Goal: Task Accomplishment & Management: Use online tool/utility

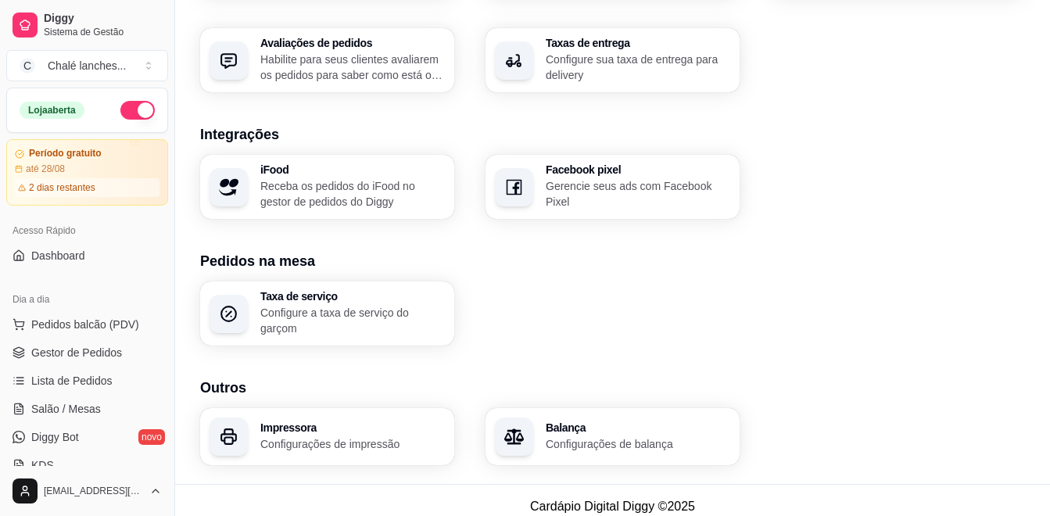
scroll to position [631, 0]
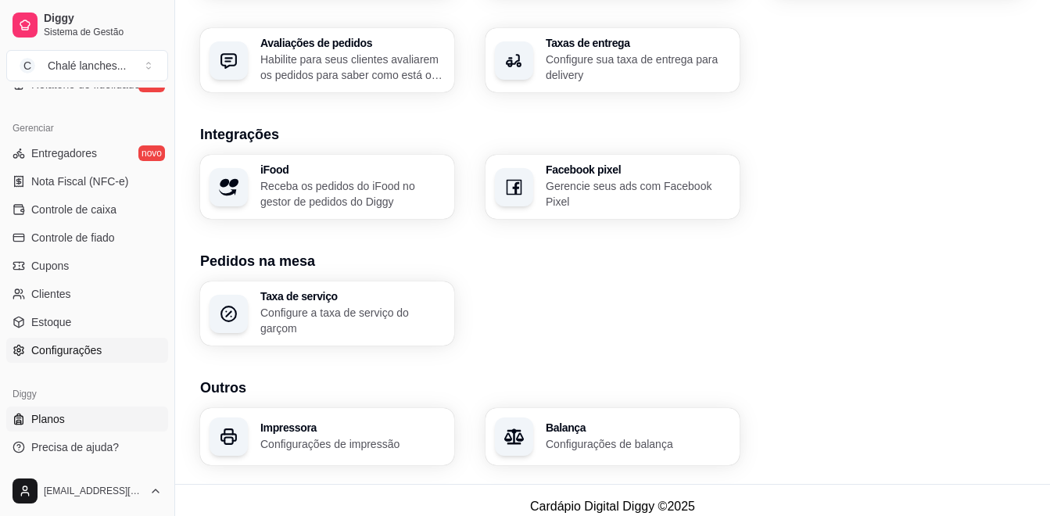
click at [57, 418] on span "Planos" at bounding box center [48, 419] width 34 height 16
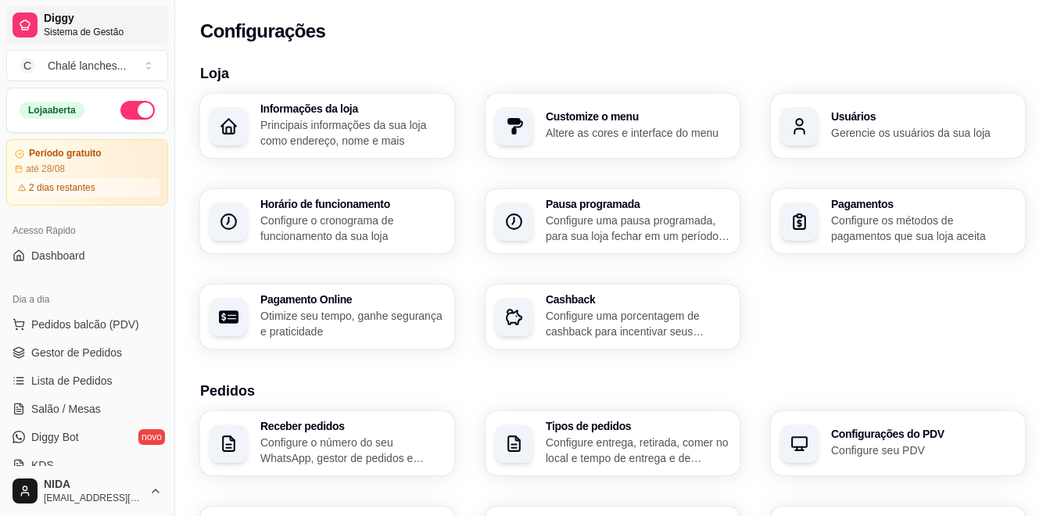
click at [76, 31] on span "Sistema de Gestão" at bounding box center [103, 32] width 118 height 13
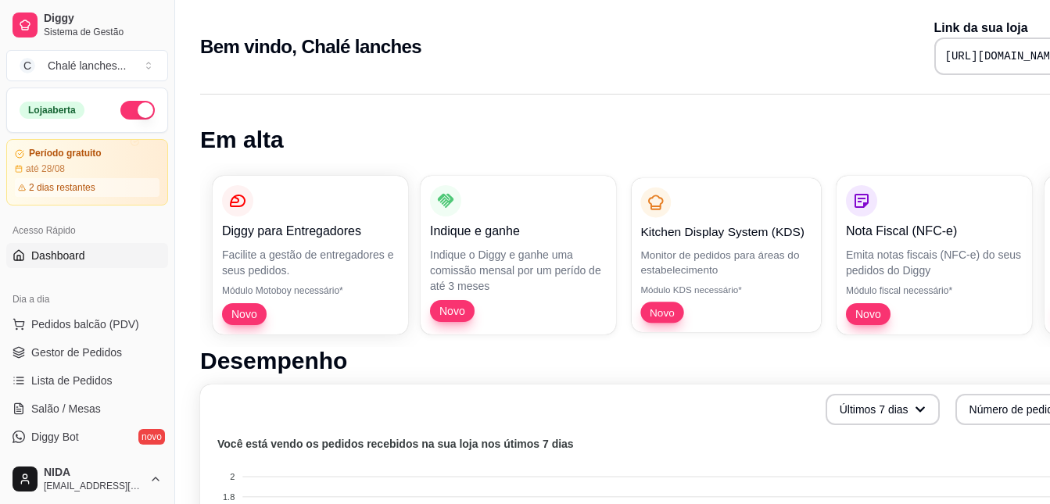
click at [700, 235] on p "Kitchen Display System (KDS)" at bounding box center [725, 232] width 171 height 18
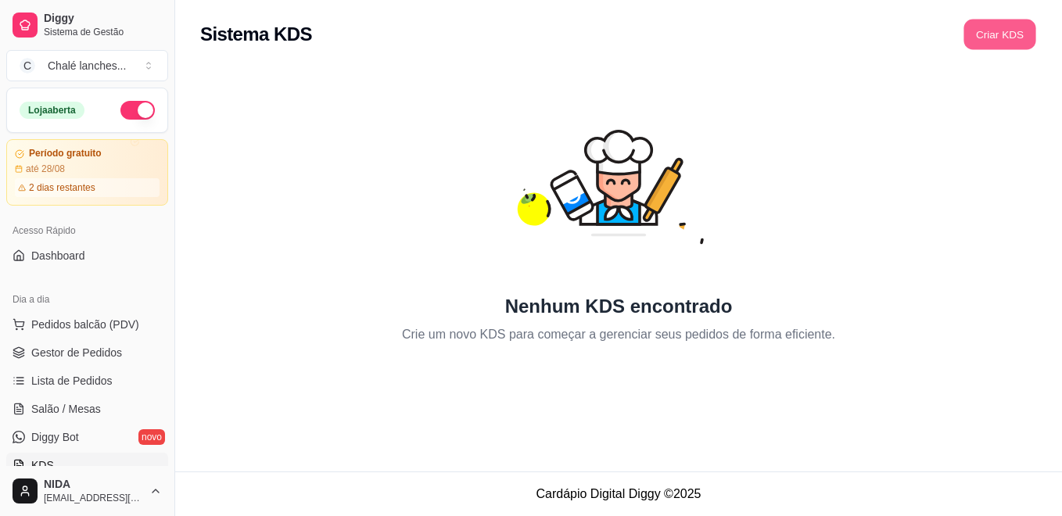
click at [1001, 33] on button "Criar KDS" at bounding box center [999, 35] width 72 height 30
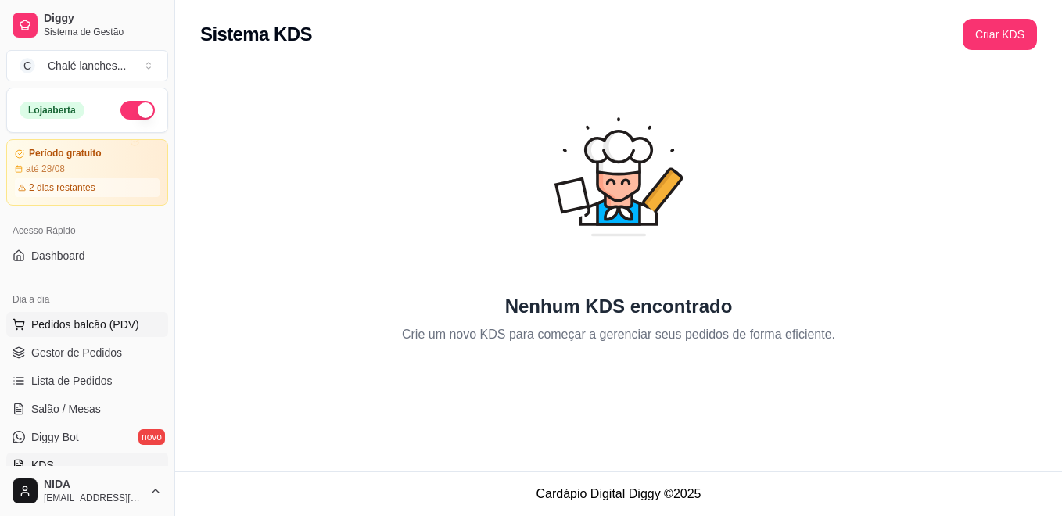
click at [96, 318] on span "Pedidos balcão (PDV)" at bounding box center [85, 325] width 108 height 16
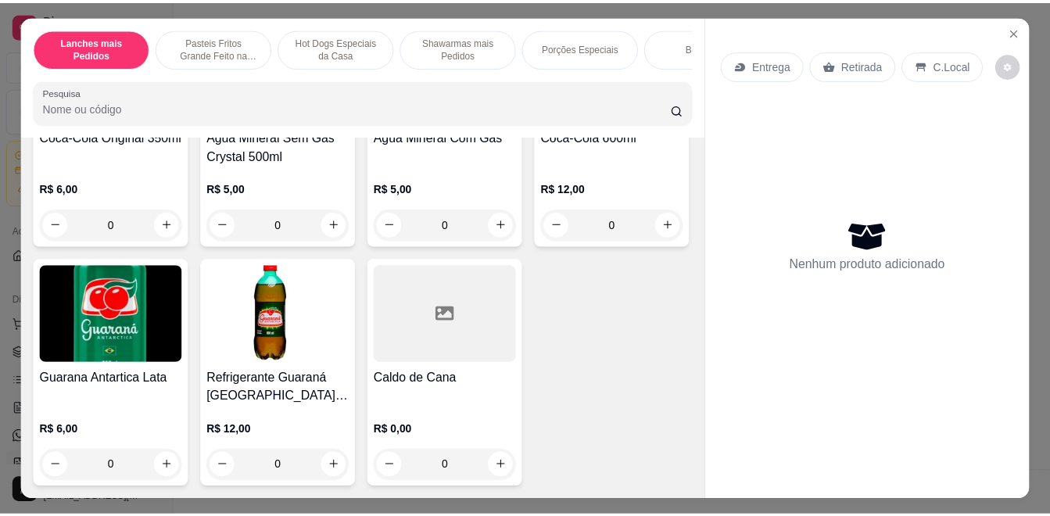
scroll to position [3843, 0]
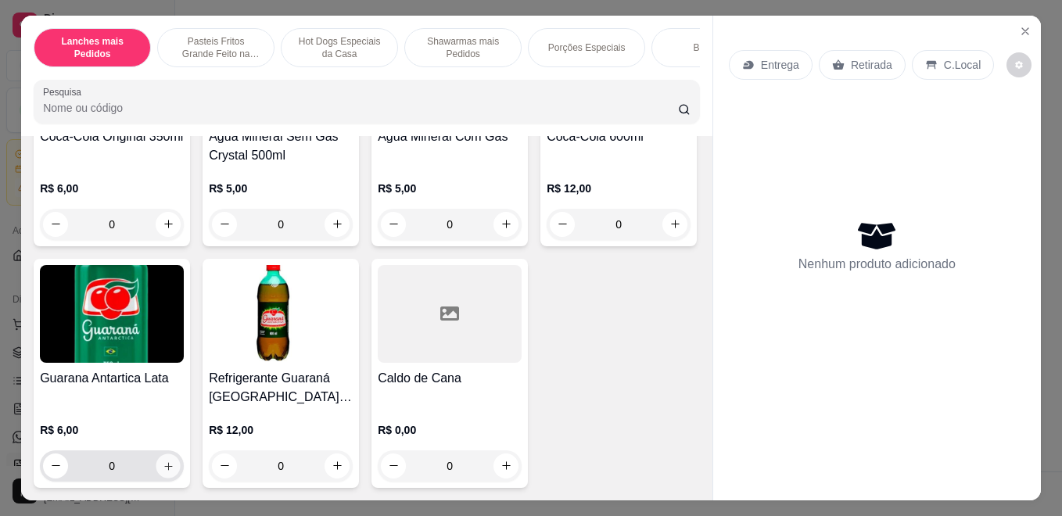
click at [181, 454] on button "increase-product-quantity" at bounding box center [168, 466] width 24 height 24
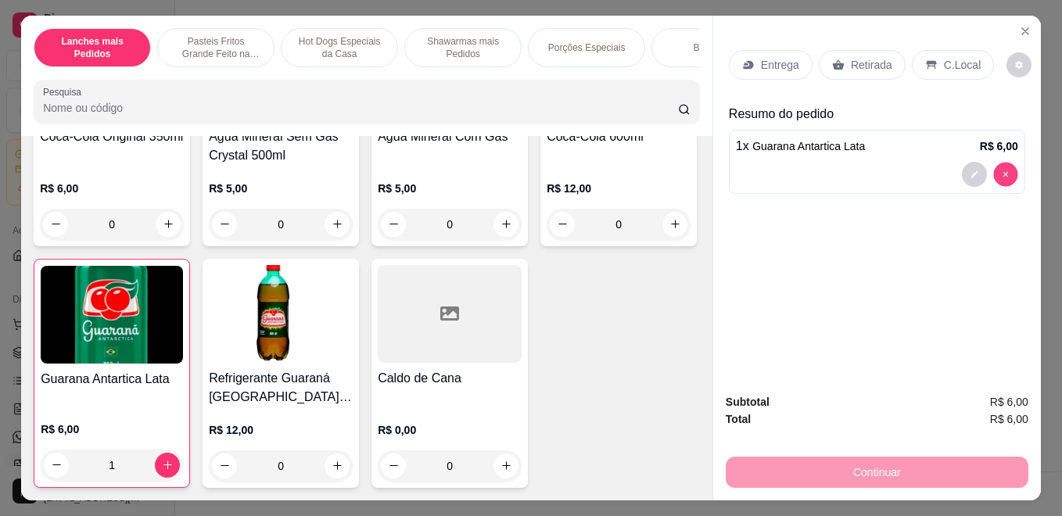
type input "0"
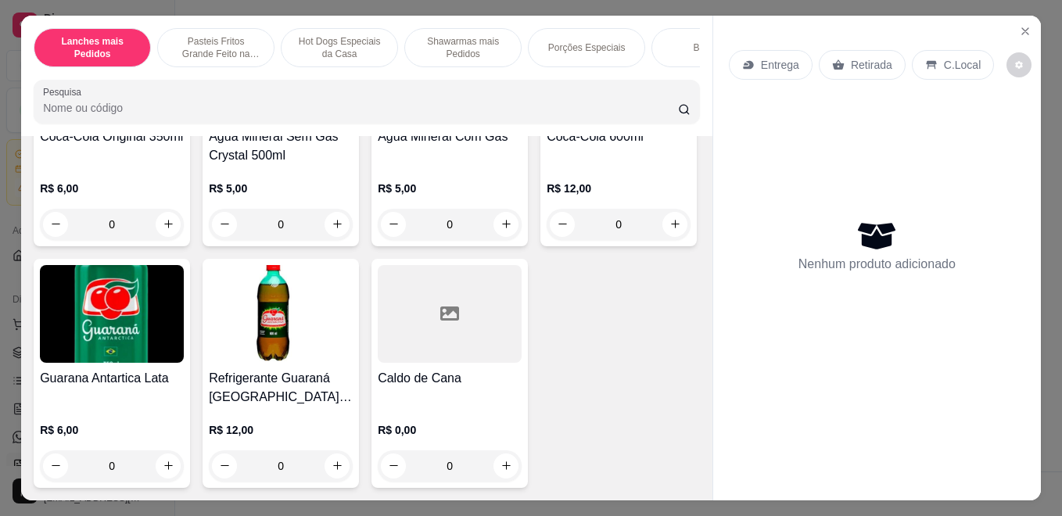
click at [547, 121] on img at bounding box center [619, 72] width 144 height 98
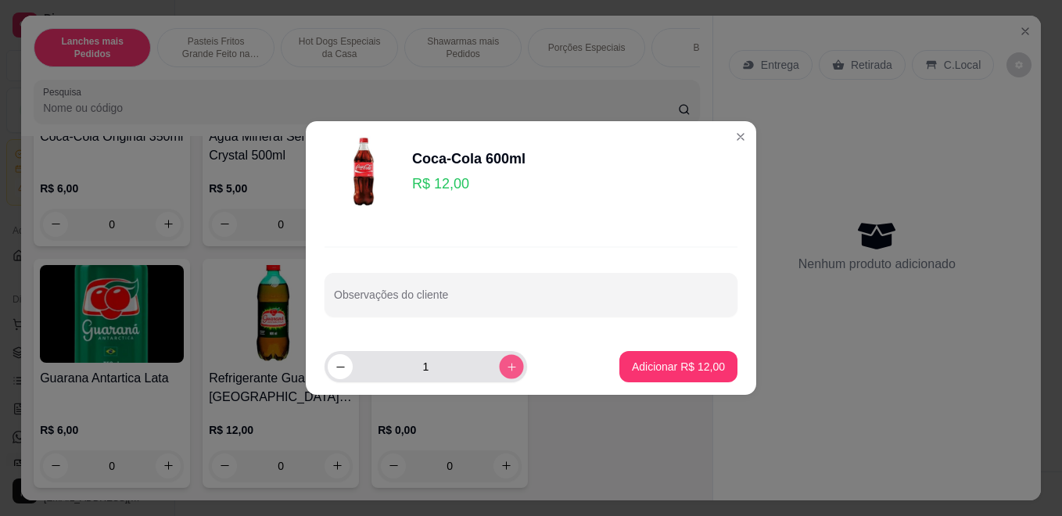
click at [506, 362] on icon "increase-product-quantity" at bounding box center [512, 367] width 12 height 12
click at [343, 371] on icon "decrease-product-quantity" at bounding box center [341, 367] width 12 height 12
type input "1"
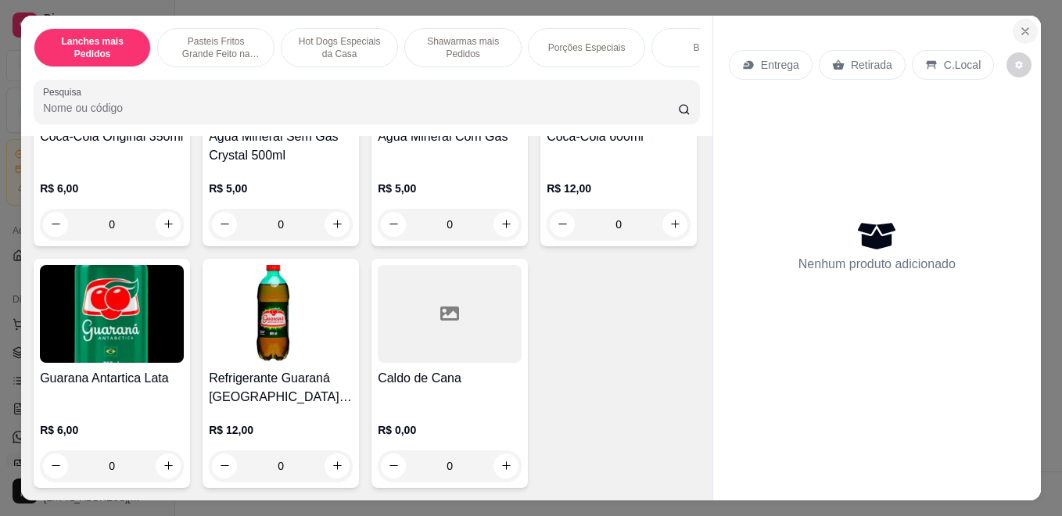
click at [1022, 28] on icon "Close" at bounding box center [1025, 31] width 6 height 6
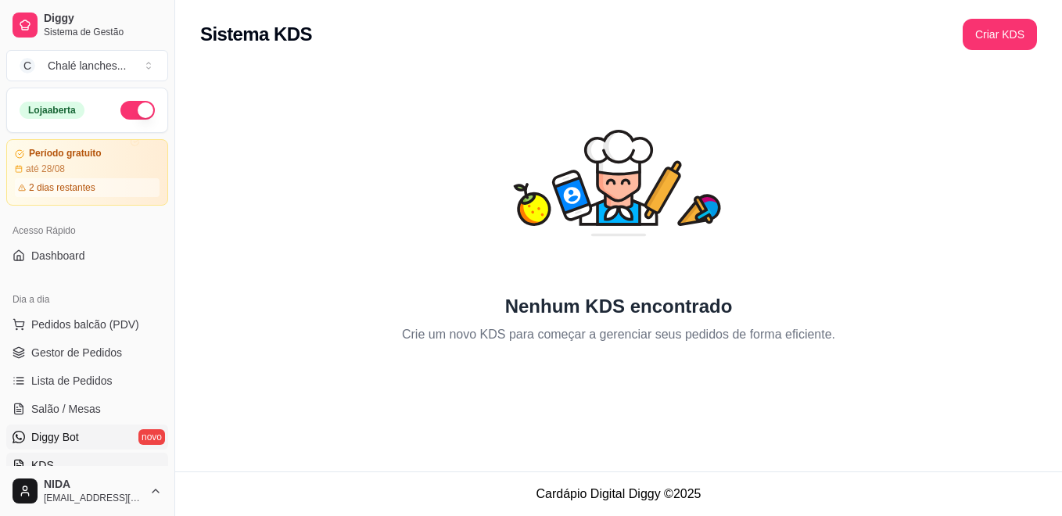
click at [27, 429] on link "Diggy Bot novo" at bounding box center [87, 437] width 162 height 25
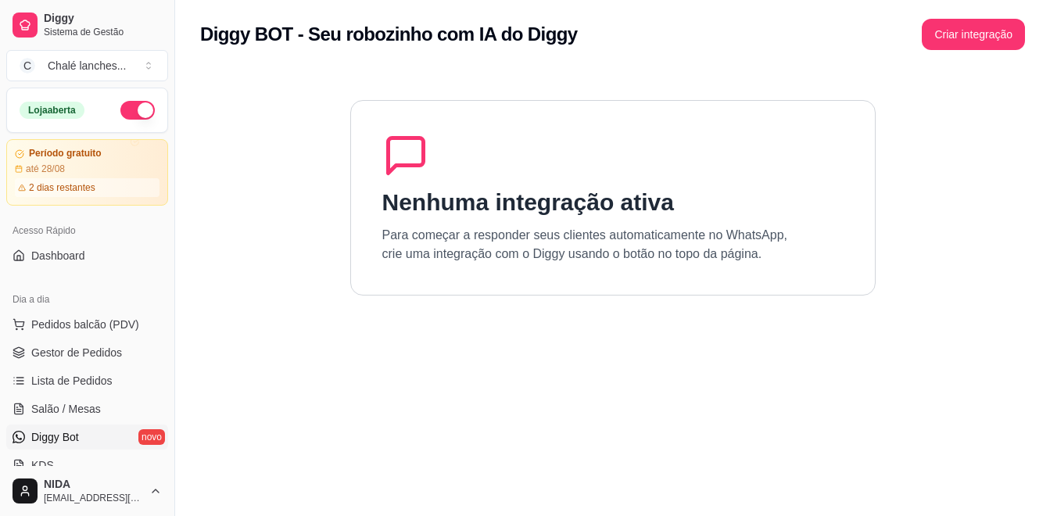
click at [632, 170] on div "Nenhuma integração ativa Para começar a responder seus clientes automaticamente…" at bounding box center [613, 198] width 526 height 196
click at [961, 35] on button "Criar integração" at bounding box center [974, 35] width 100 height 30
click at [983, 89] on section "Nenhuma integração ativa Para começar a responder seus clientes automaticamente…" at bounding box center [612, 327] width 825 height 516
click at [1006, 109] on section "Nenhuma integração ativa Para começar a responder seus clientes automaticamente…" at bounding box center [612, 327] width 825 height 516
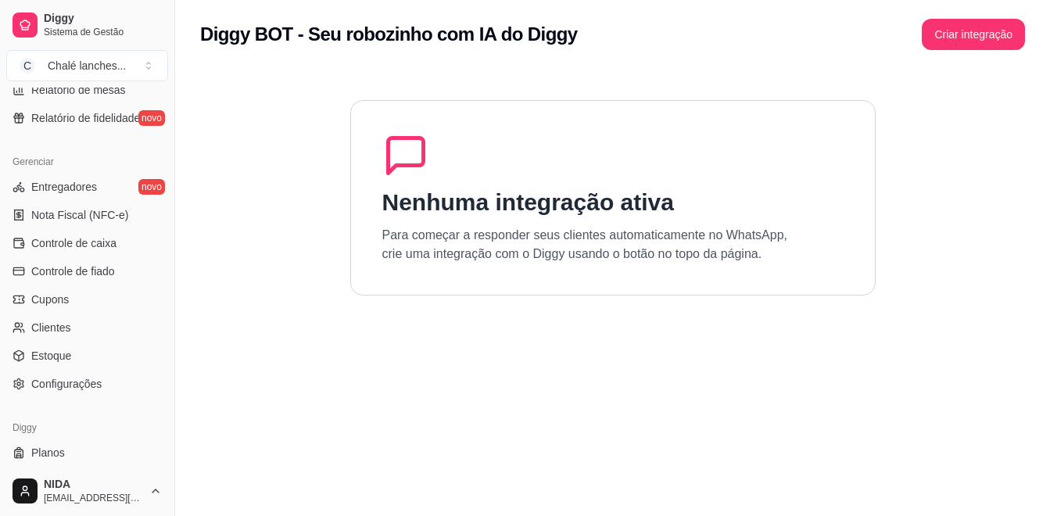
scroll to position [629, 0]
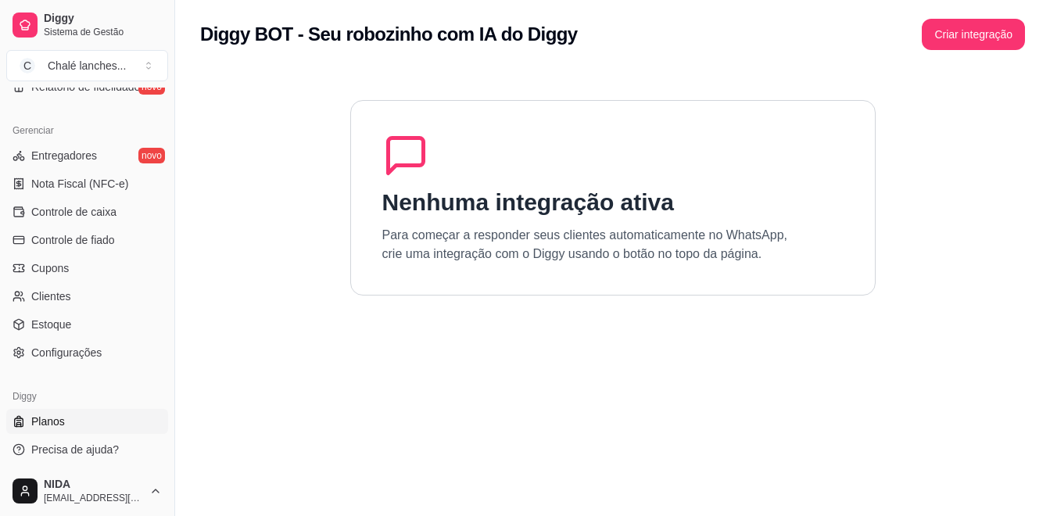
click at [63, 418] on span "Planos" at bounding box center [48, 422] width 34 height 16
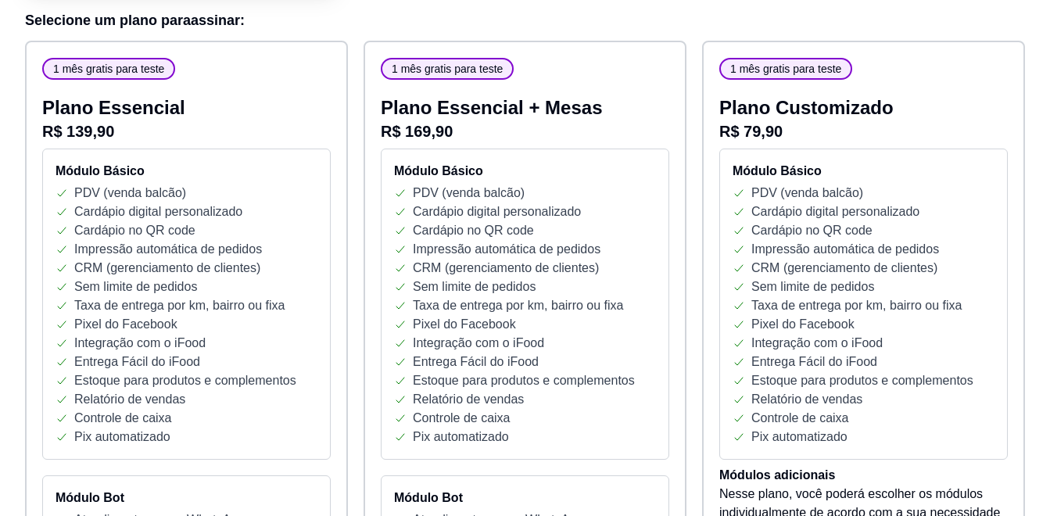
scroll to position [203, 0]
